Goal: Information Seeking & Learning: Compare options

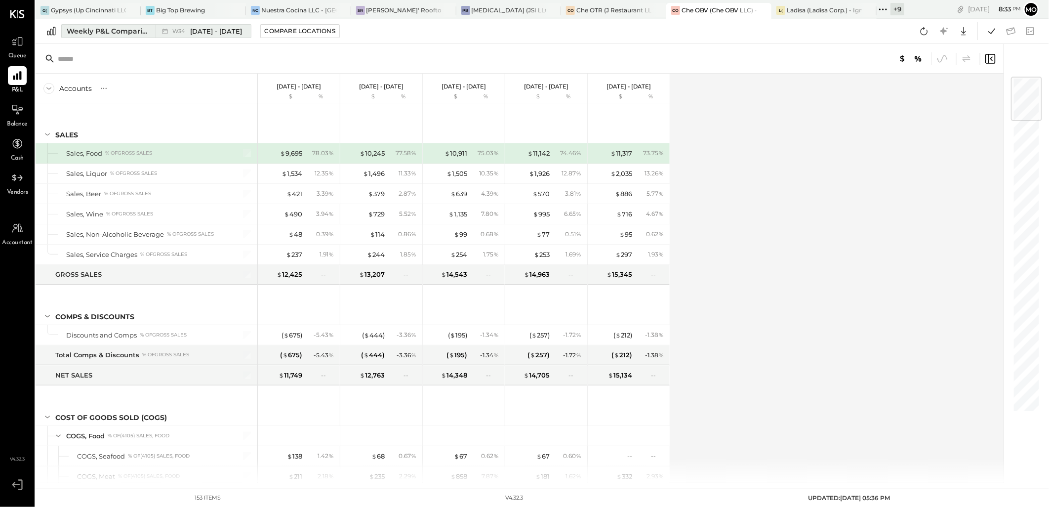
click at [132, 28] on div "Weekly P&L Comparison" at bounding box center [108, 31] width 83 height 10
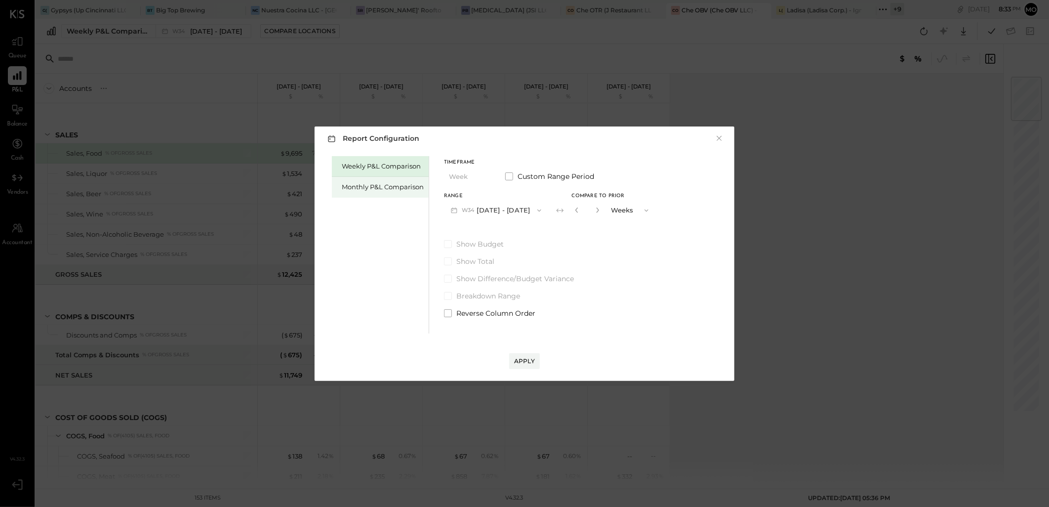
click at [376, 187] on div "Monthly P&L Comparison" at bounding box center [383, 186] width 82 height 9
click at [532, 205] on button "M08 [DATE] - [DATE]" at bounding box center [496, 210] width 104 height 18
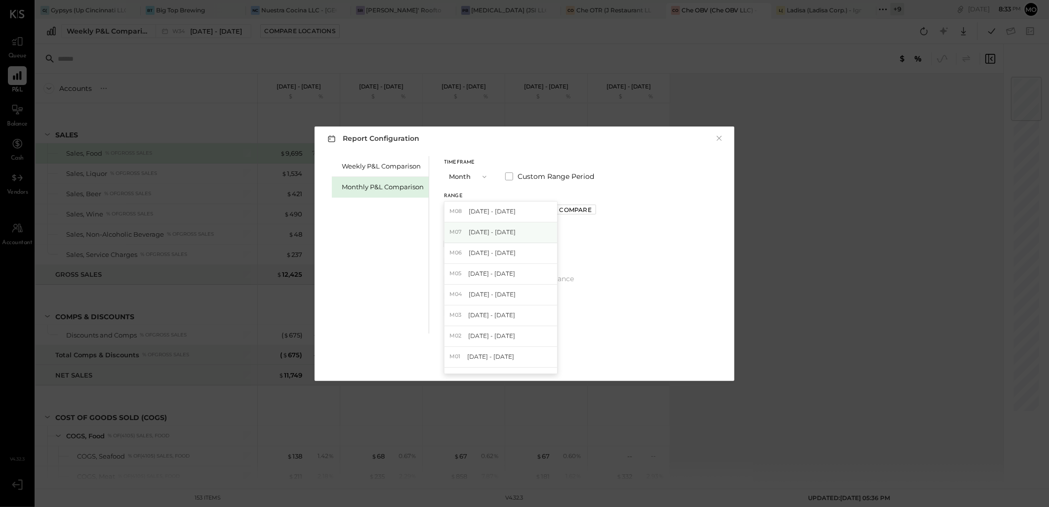
click at [496, 235] on span "[DATE] - [DATE]" at bounding box center [492, 232] width 47 height 8
click at [575, 209] on div "Compare" at bounding box center [576, 209] width 32 height 8
click at [595, 209] on icon "button" at bounding box center [598, 210] width 6 height 6
click at [595, 210] on icon "button" at bounding box center [598, 210] width 6 height 6
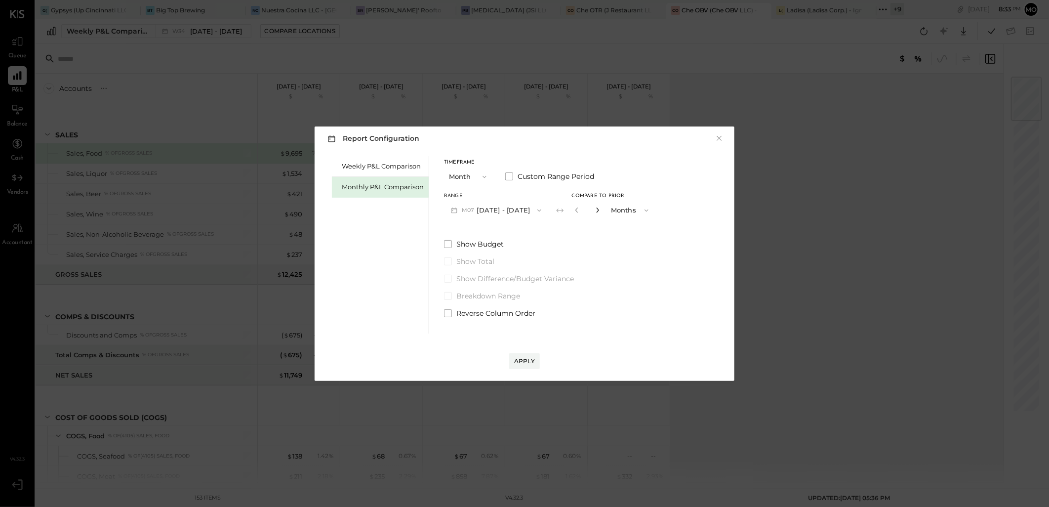
type input "*"
click at [525, 359] on div "Apply" at bounding box center [524, 361] width 21 height 8
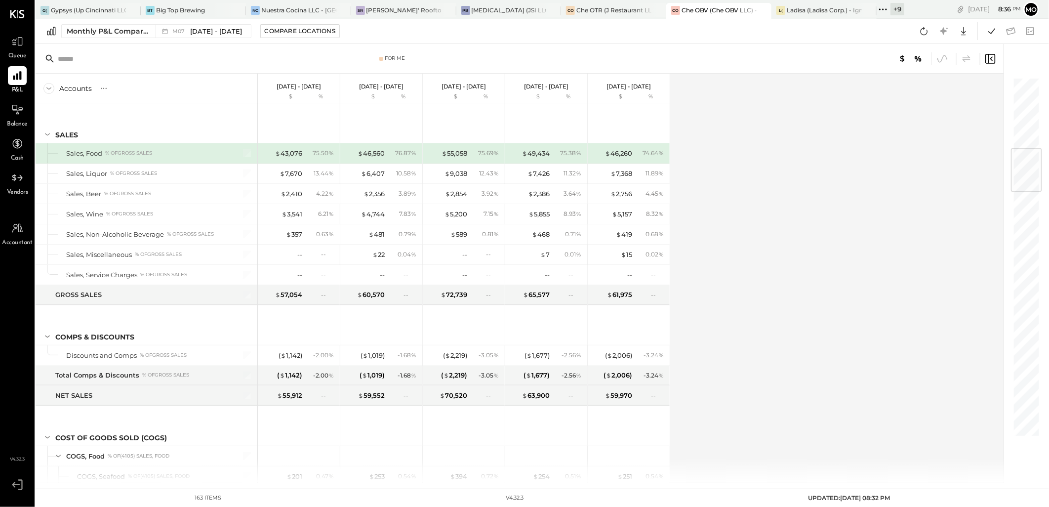
scroll to position [604, 0]
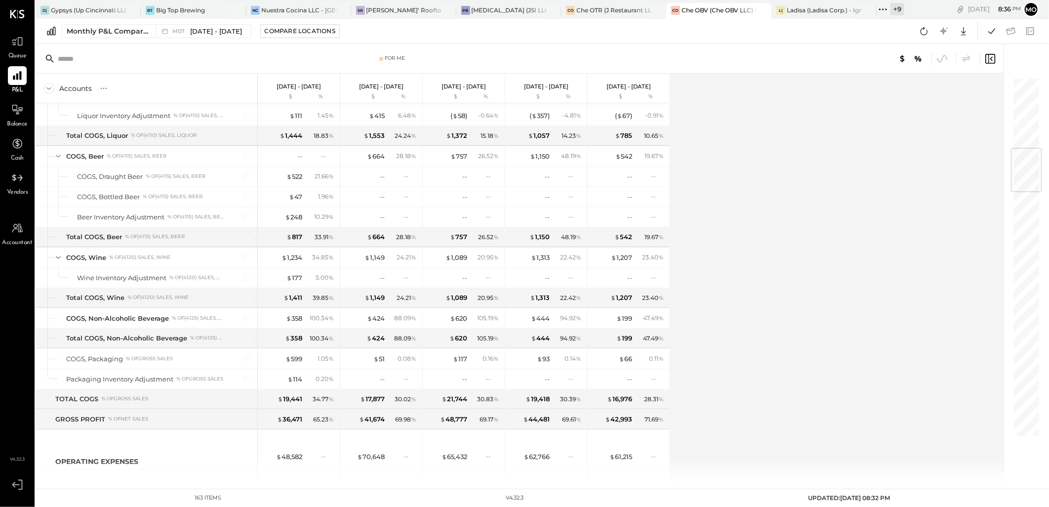
click at [829, 188] on div "Accounts S % GL [DATE] - [DATE] $ % [DATE] - [DATE] $ % [DATE] - [DATE] $ % [DA…" at bounding box center [521, 278] width 970 height 409
